Goal: Information Seeking & Learning: Learn about a topic

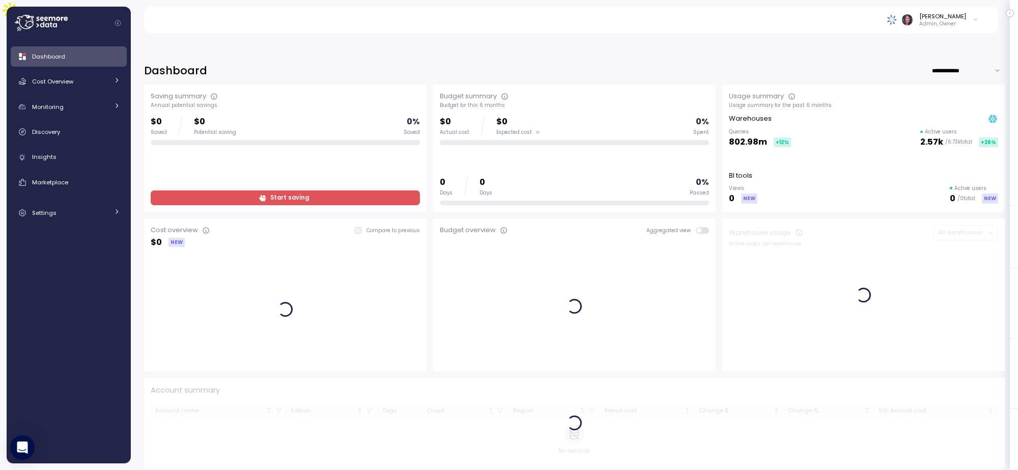
click at [898, 16] on img at bounding box center [892, 19] width 11 height 11
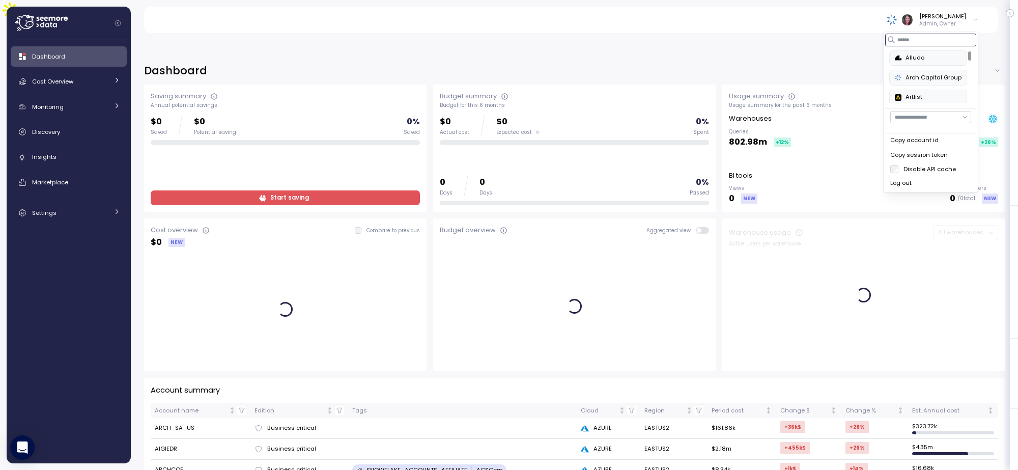
click at [907, 44] on input at bounding box center [930, 40] width 91 height 12
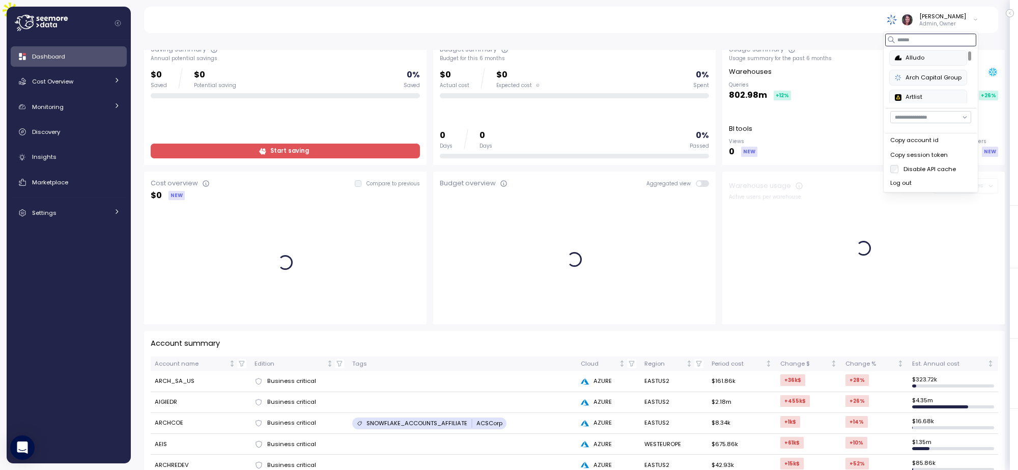
scroll to position [85, 0]
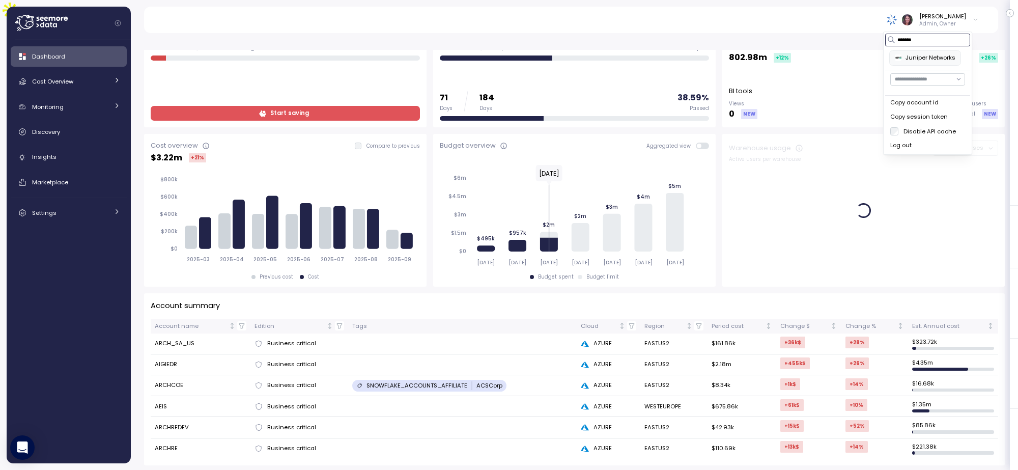
click at [928, 60] on div "Juniper Networks" at bounding box center [925, 57] width 61 height 9
type input "*******"
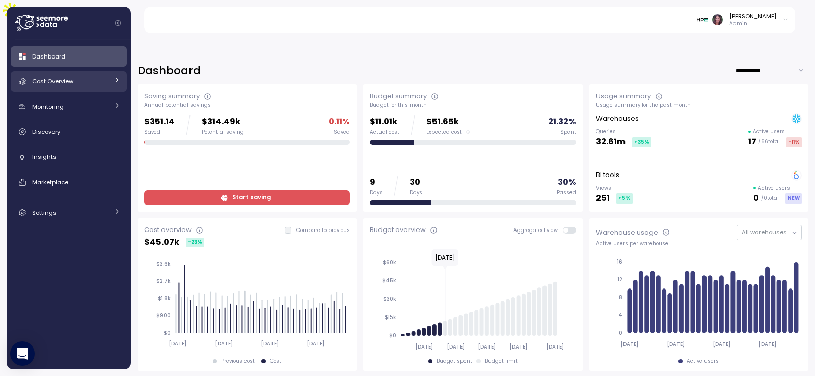
click at [86, 75] on link "Cost Overview" at bounding box center [69, 81] width 116 height 20
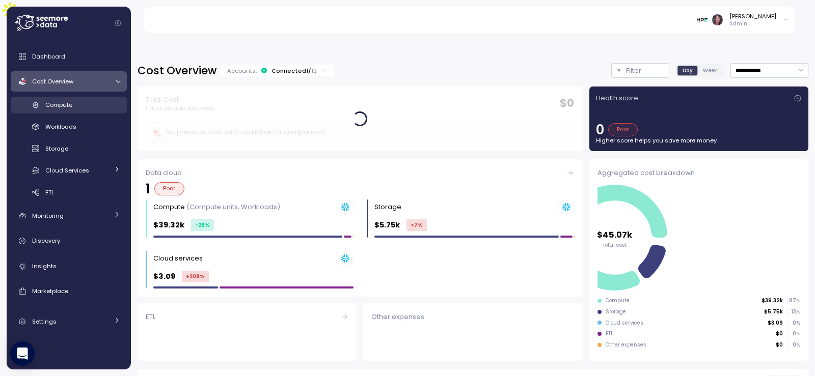
click at [86, 107] on div "Compute" at bounding box center [82, 105] width 75 height 10
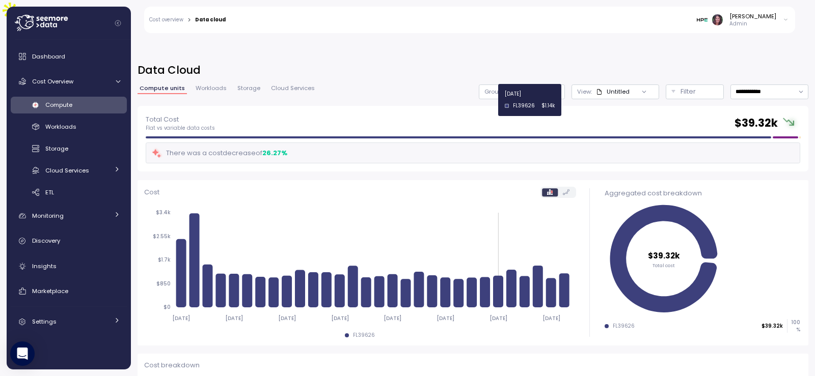
scroll to position [204, 0]
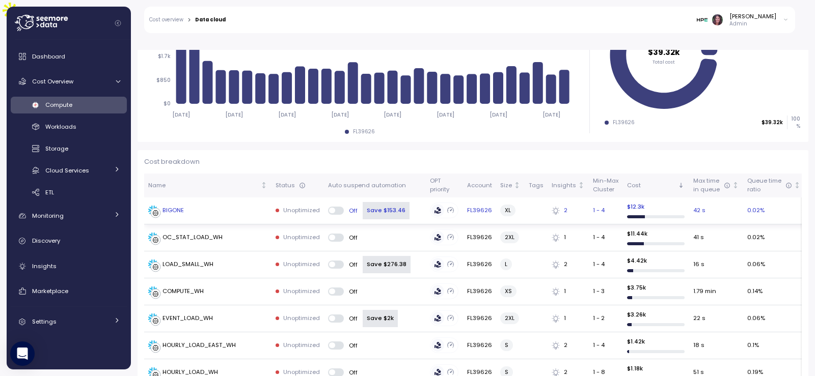
click at [172, 206] on div "BIGONE" at bounding box center [172, 210] width 21 height 9
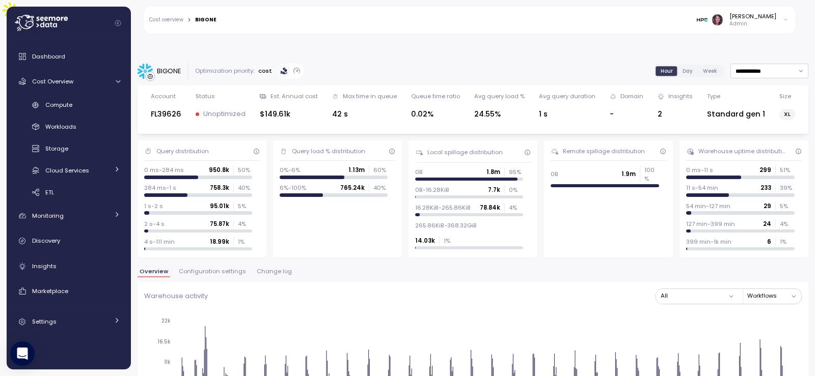
click at [268, 269] on span "Change log" at bounding box center [274, 272] width 35 height 6
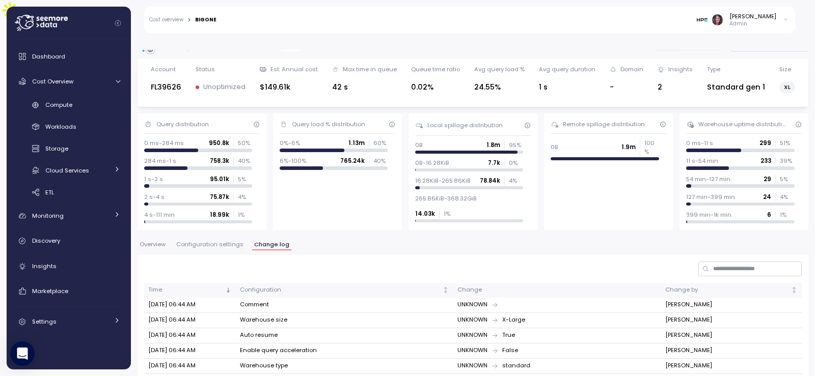
scroll to position [68, 0]
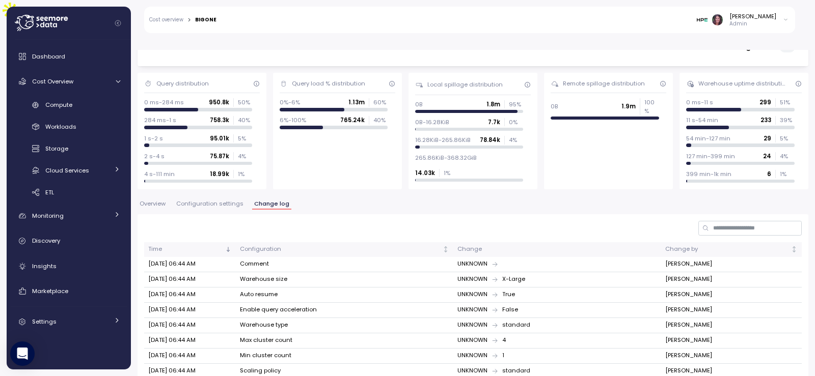
drag, startPoint x: 145, startPoint y: 253, endPoint x: 227, endPoint y: 263, distance: 82.5
click at [227, 272] on td "[DATE] 06:44 AM" at bounding box center [190, 279] width 92 height 15
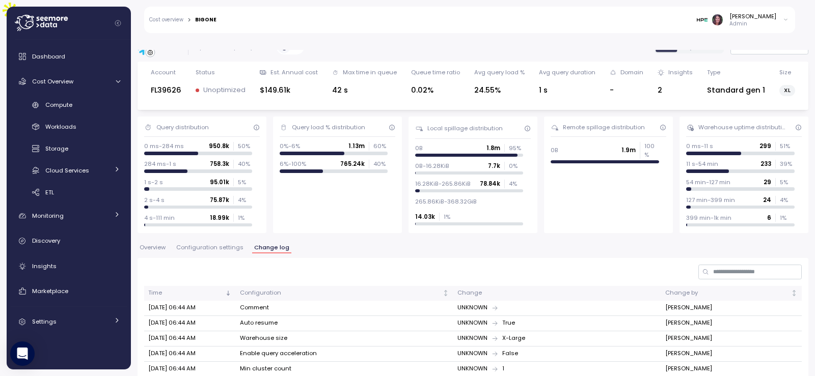
scroll to position [34, 0]
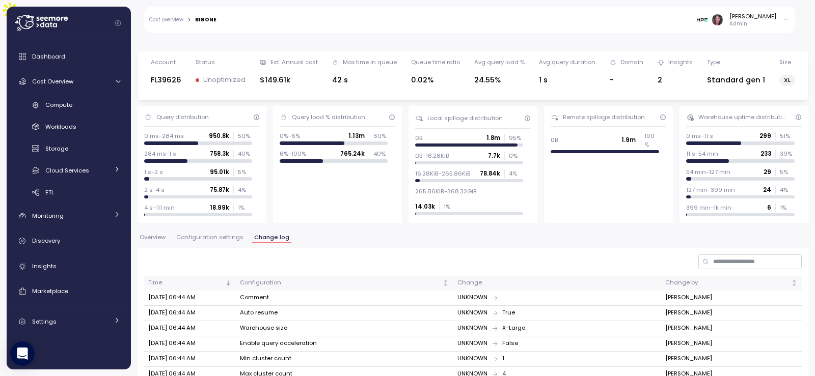
click at [155, 235] on button "Overview" at bounding box center [152, 239] width 30 height 9
click at [155, 235] on span "Overview" at bounding box center [152, 238] width 26 height 6
click at [143, 235] on span "Overview" at bounding box center [152, 238] width 26 height 6
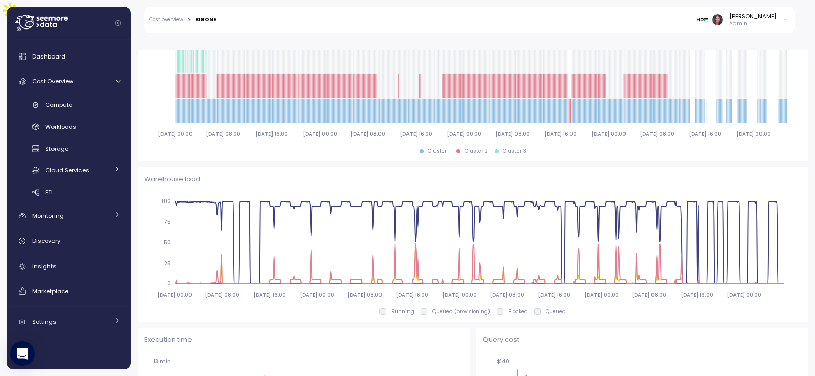
scroll to position [645, 0]
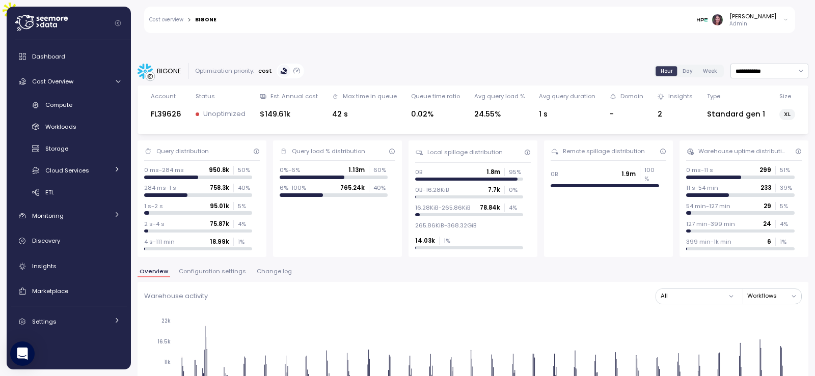
scroll to position [645, 0]
